Goal: Check status: Check status

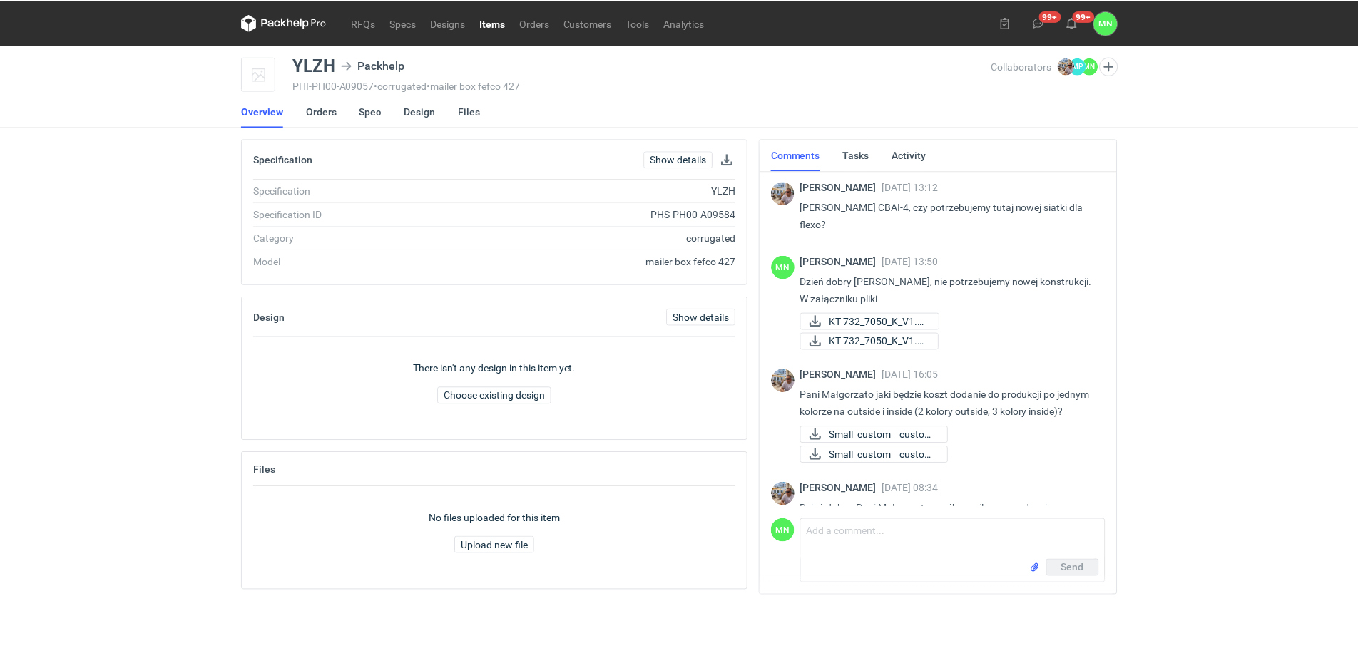
scroll to position [135, 0]
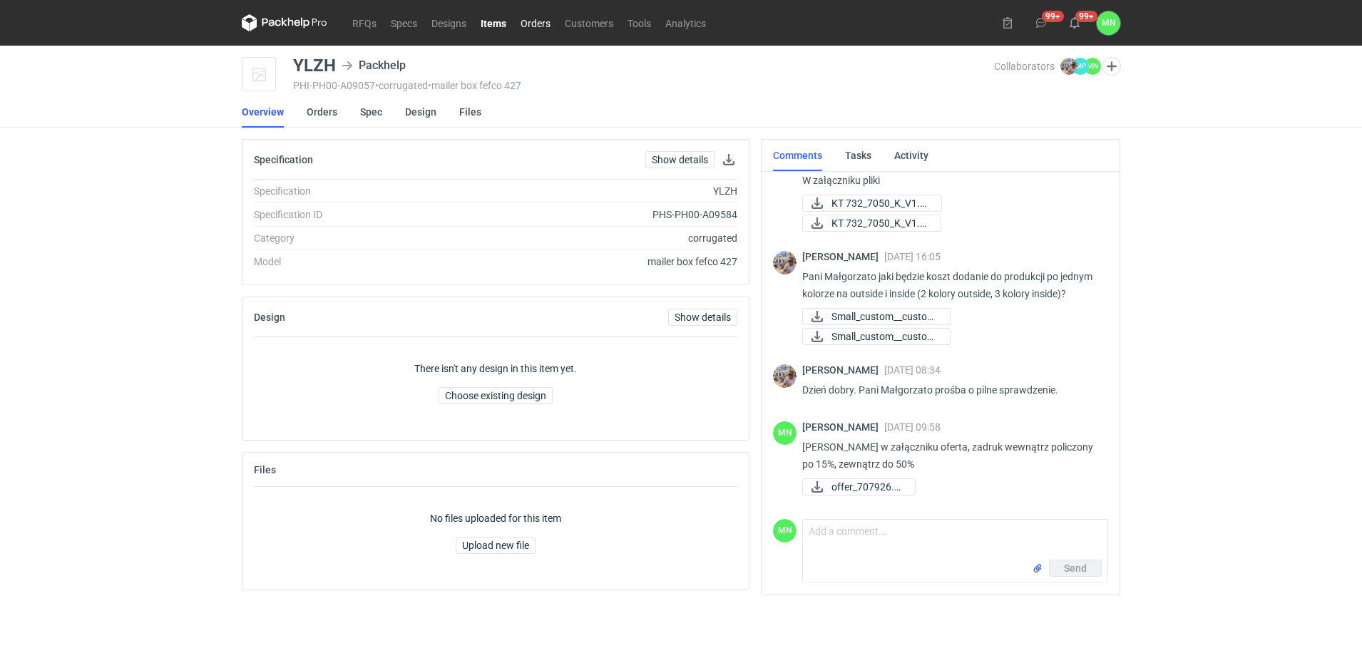
click at [535, 24] on link "Orders" at bounding box center [535, 22] width 44 height 17
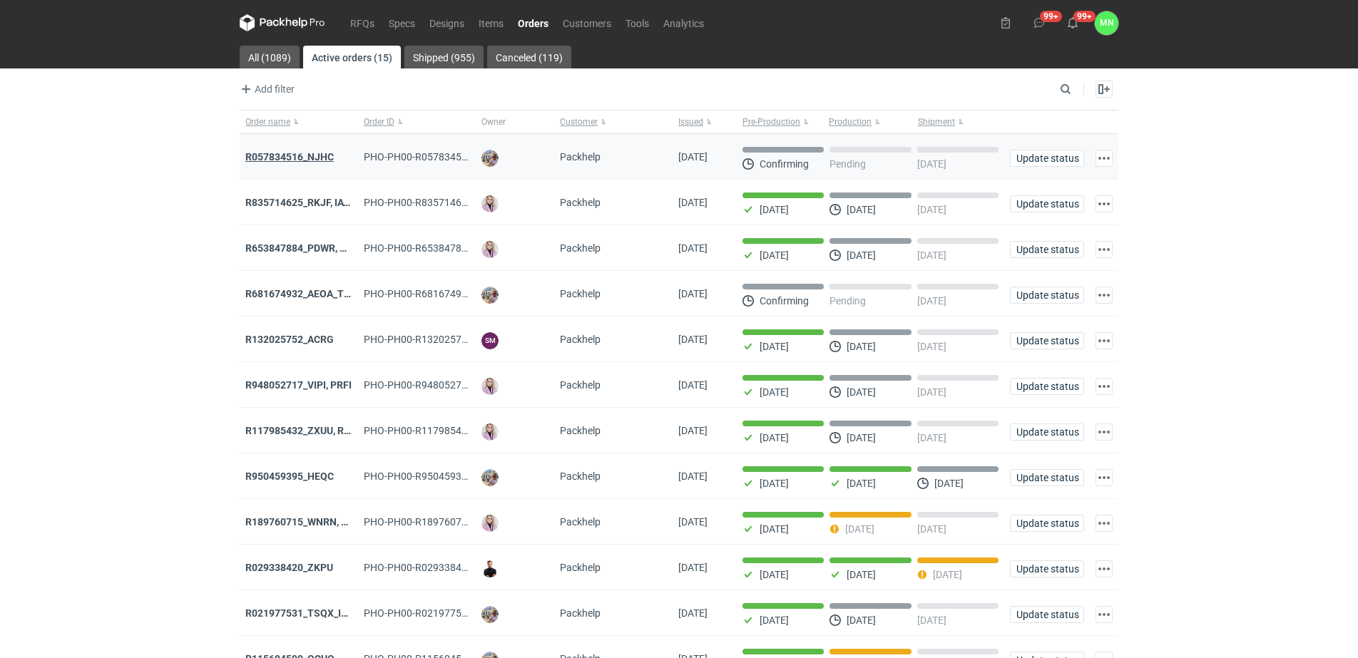
click at [295, 156] on strong "R057834516_NJHC" at bounding box center [289, 156] width 88 height 11
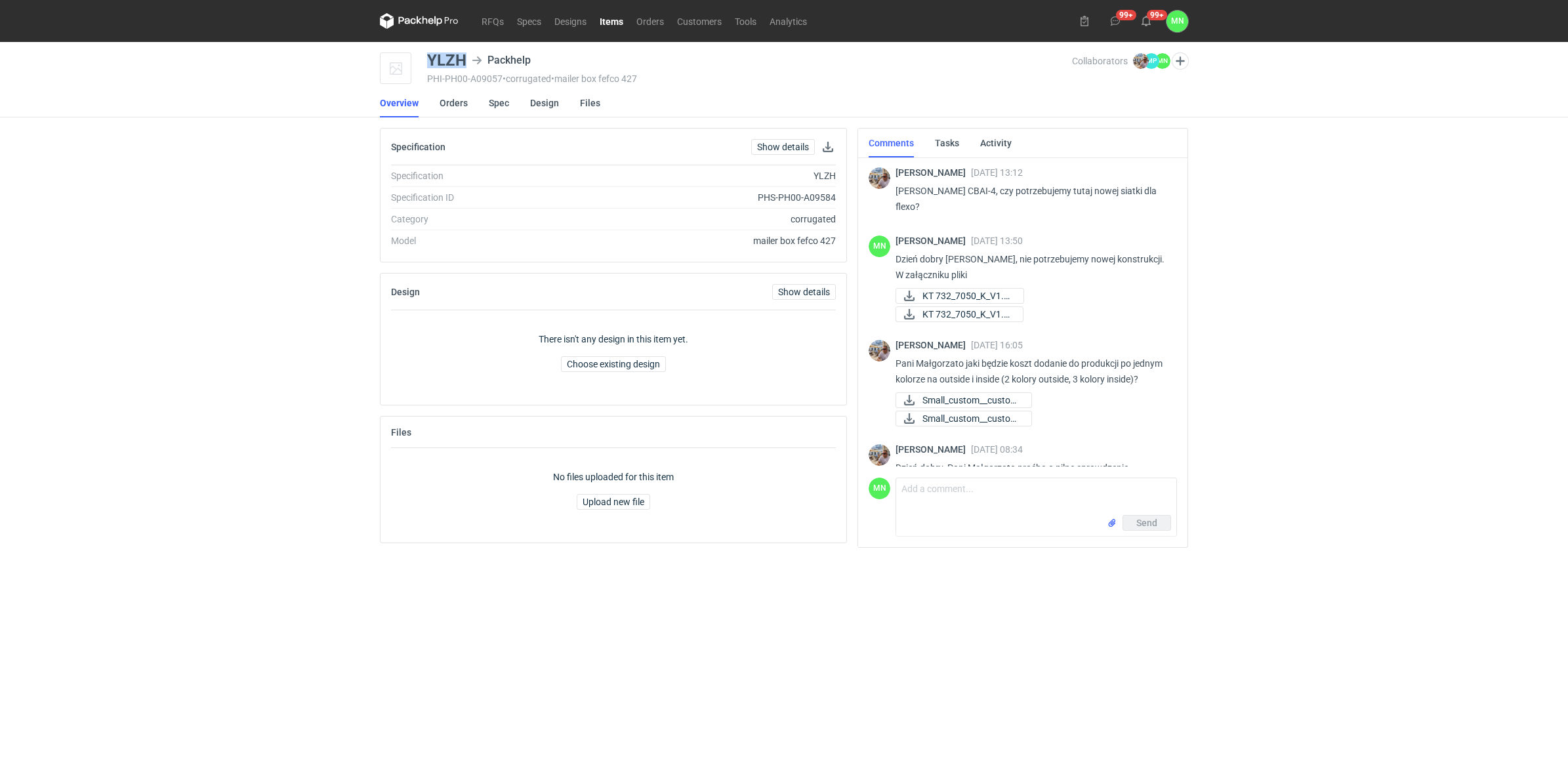
scroll to position [124, 0]
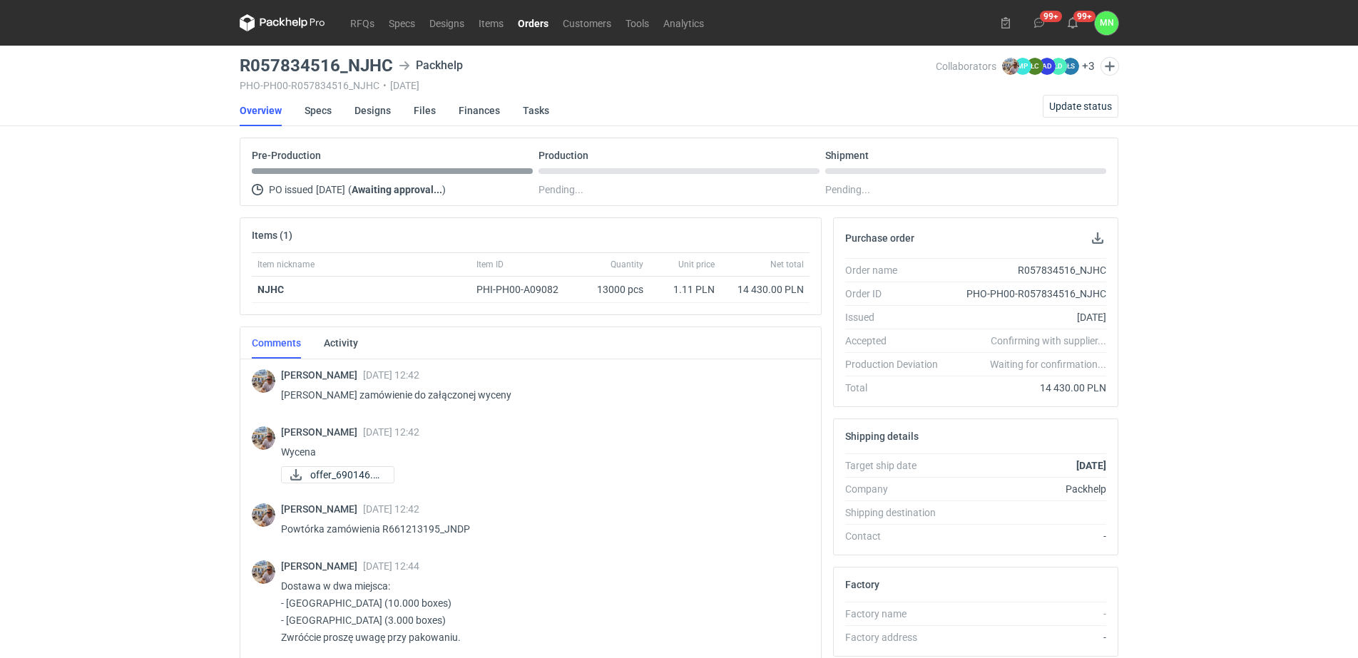
drag, startPoint x: 59, startPoint y: 395, endPoint x: 106, endPoint y: 403, distance: 47.7
click at [60, 394] on div "RFQs Specs Designs Items Orders Customers Tools Analytics 99+ 99+ MN [PERSON_NA…" at bounding box center [679, 329] width 1358 height 658
